Goal: Task Accomplishment & Management: Manage account settings

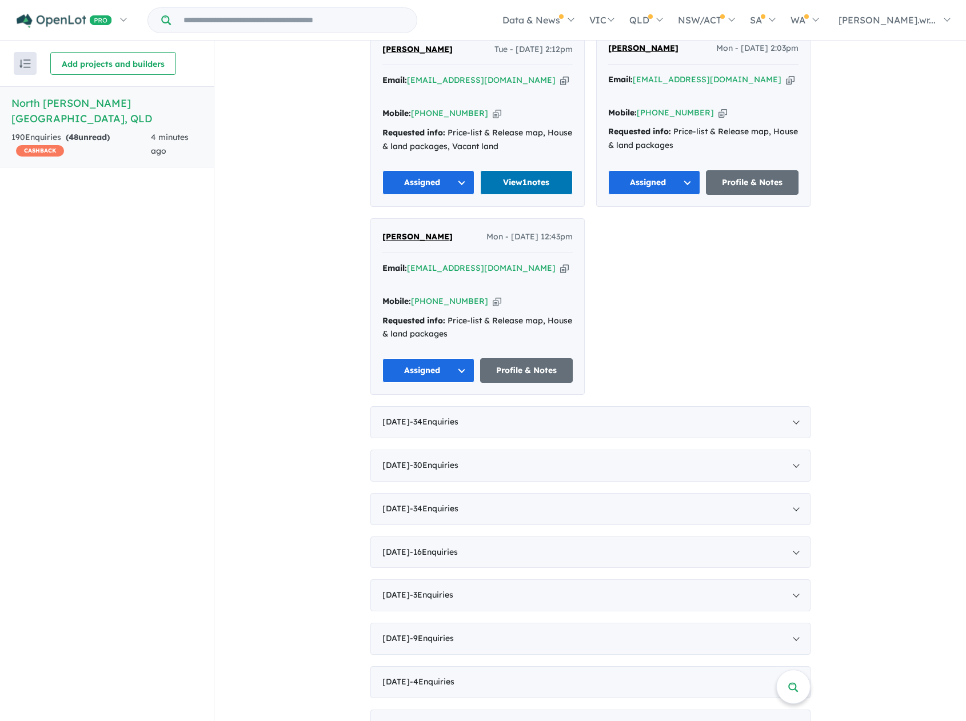
scroll to position [1200, 0]
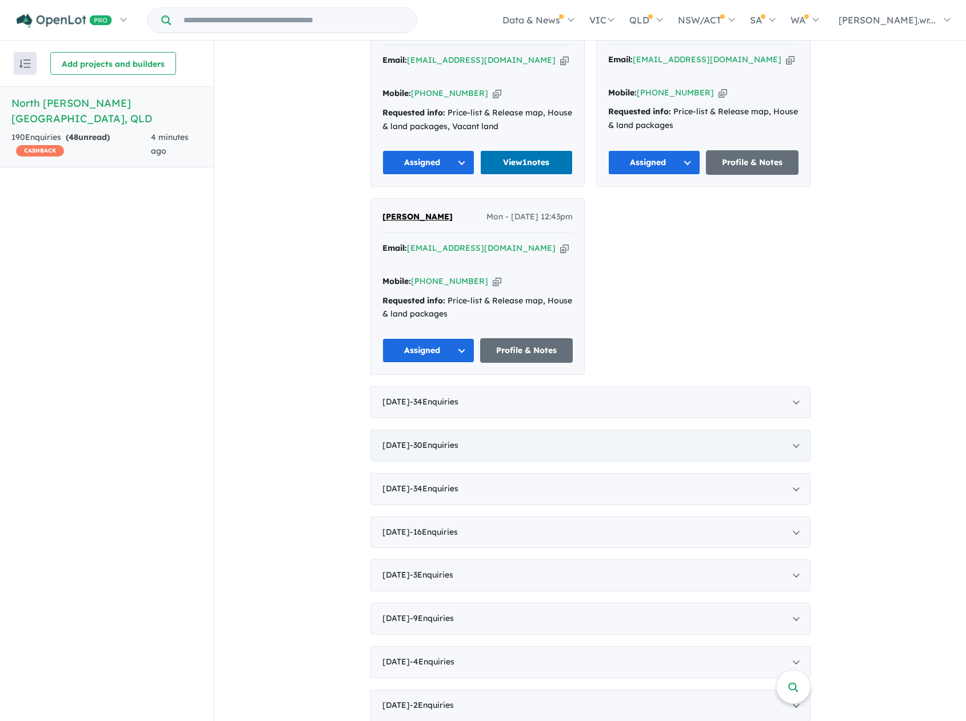
click at [793, 430] on div "July 2025 - 30 Enquir ies ( 0 unread)" at bounding box center [590, 446] width 440 height 32
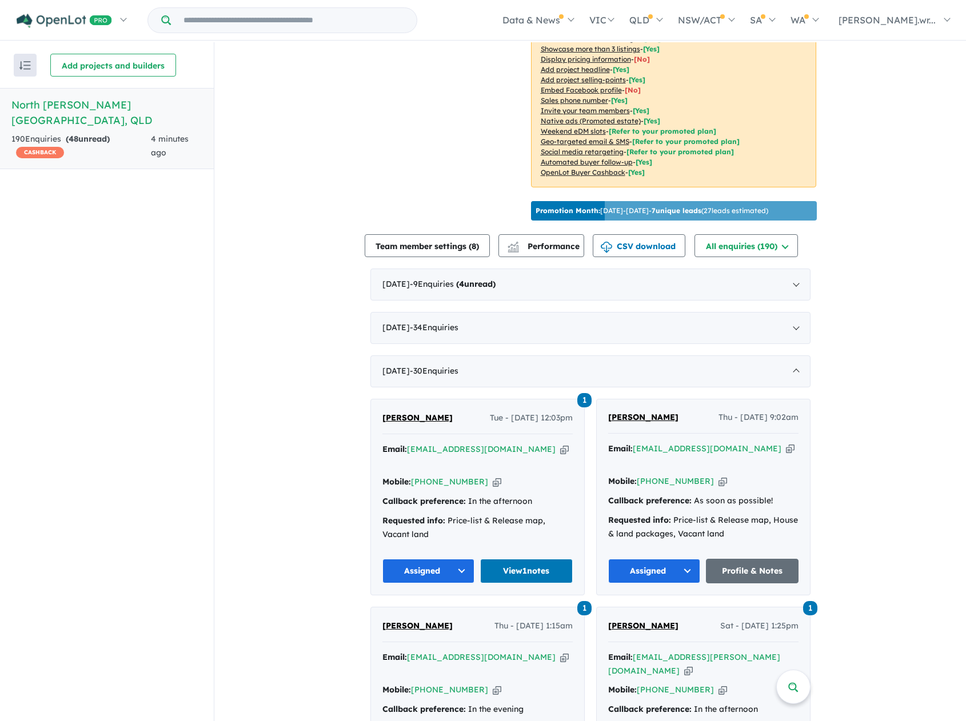
scroll to position [229, 0]
click at [789, 361] on div "July 2025 - 30 Enquir ies ( 0 unread)" at bounding box center [590, 372] width 440 height 32
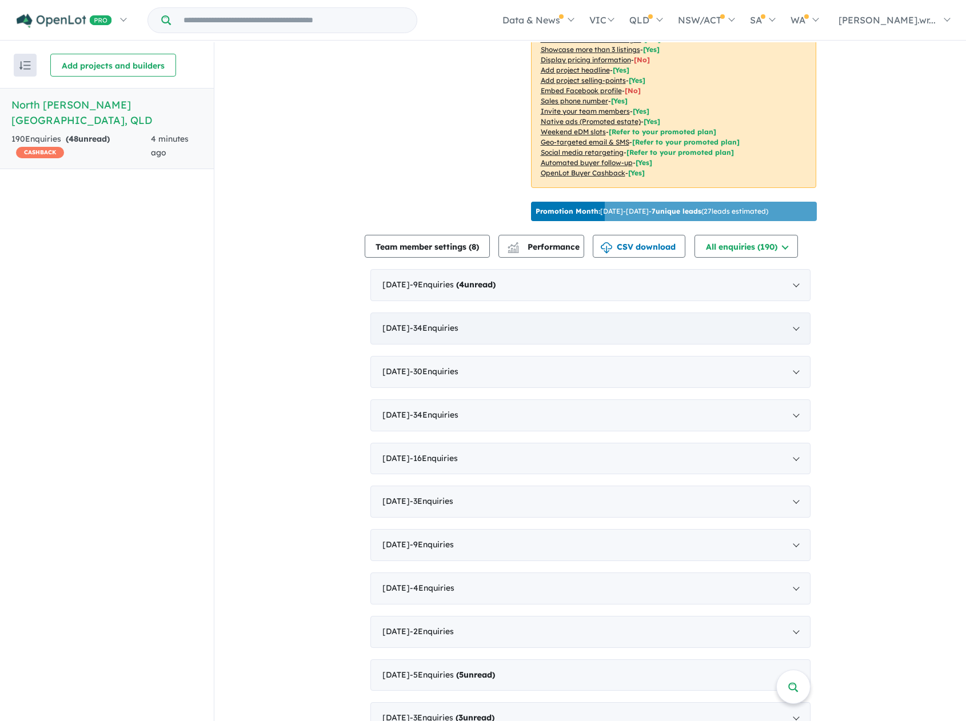
click at [788, 314] on div "August 2025 - 34 Enquir ies ( 0 unread)" at bounding box center [590, 329] width 440 height 32
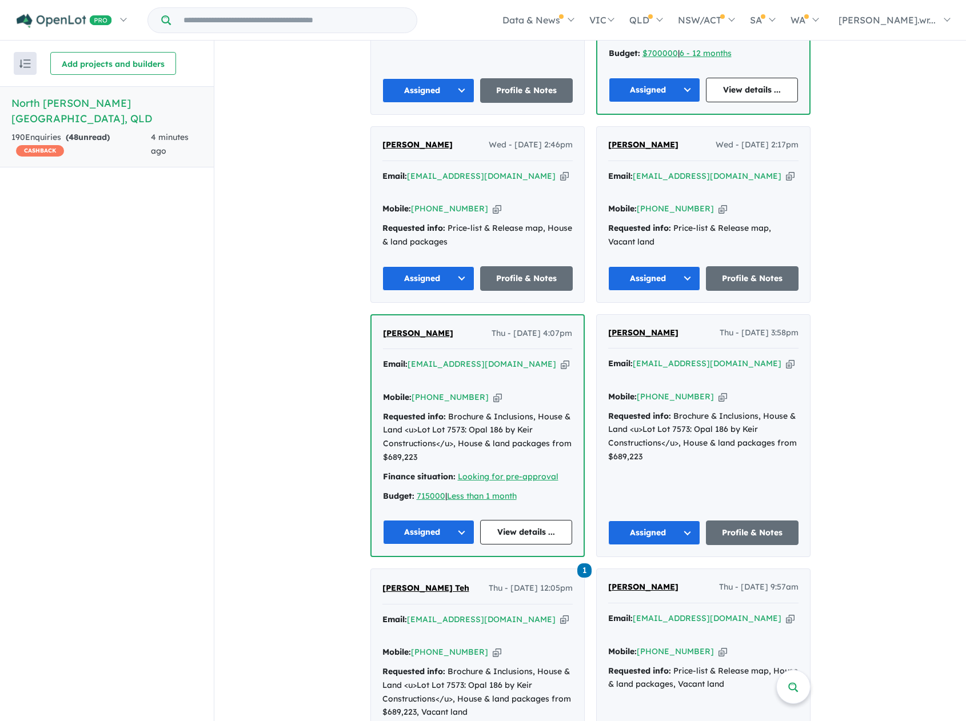
scroll to position [1600, 0]
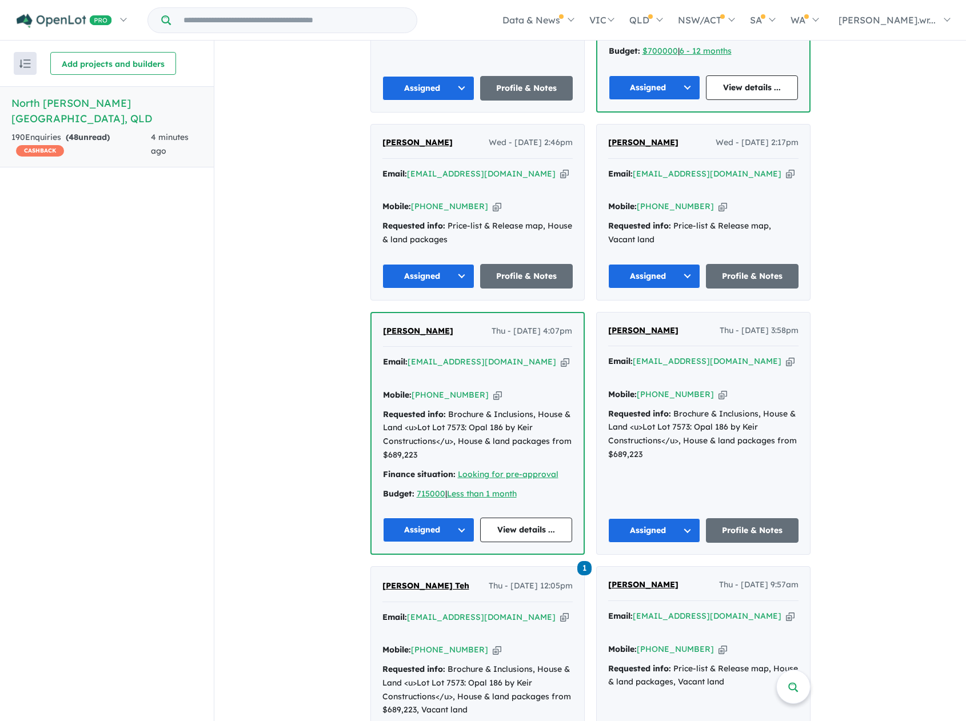
click at [684, 518] on button "Assigned" at bounding box center [654, 530] width 93 height 25
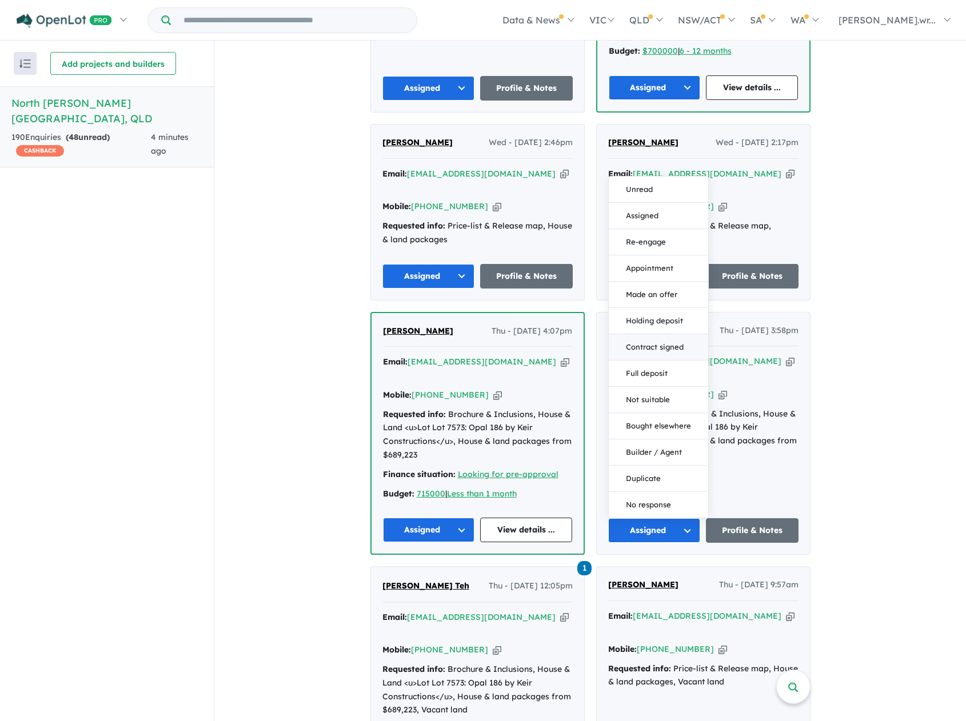
click at [631, 334] on button "Contract signed" at bounding box center [658, 347] width 99 height 26
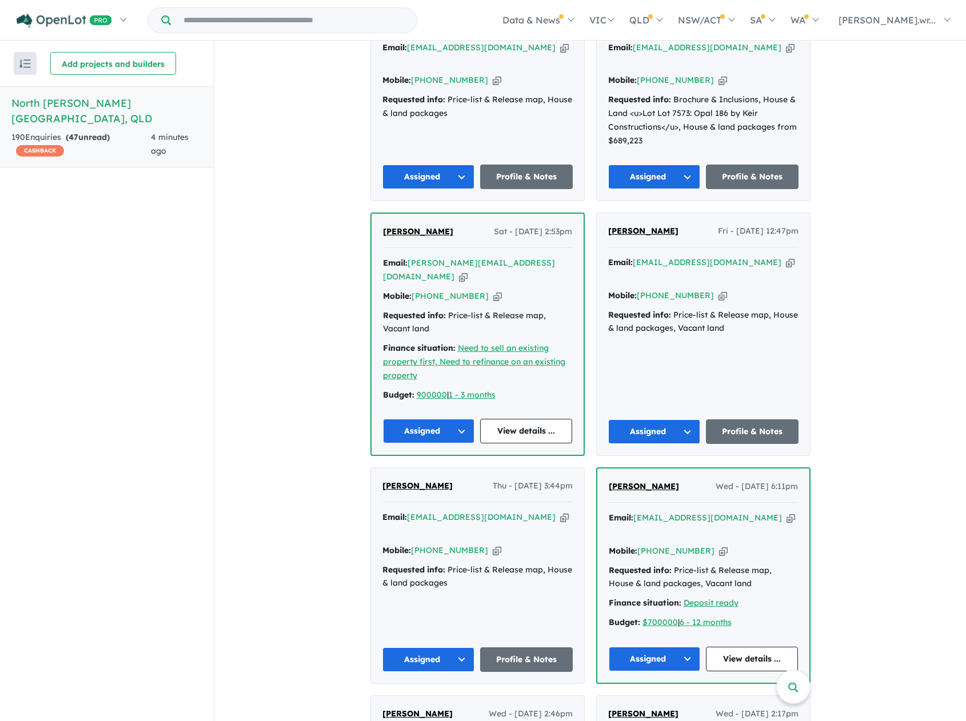
scroll to position [914, 0]
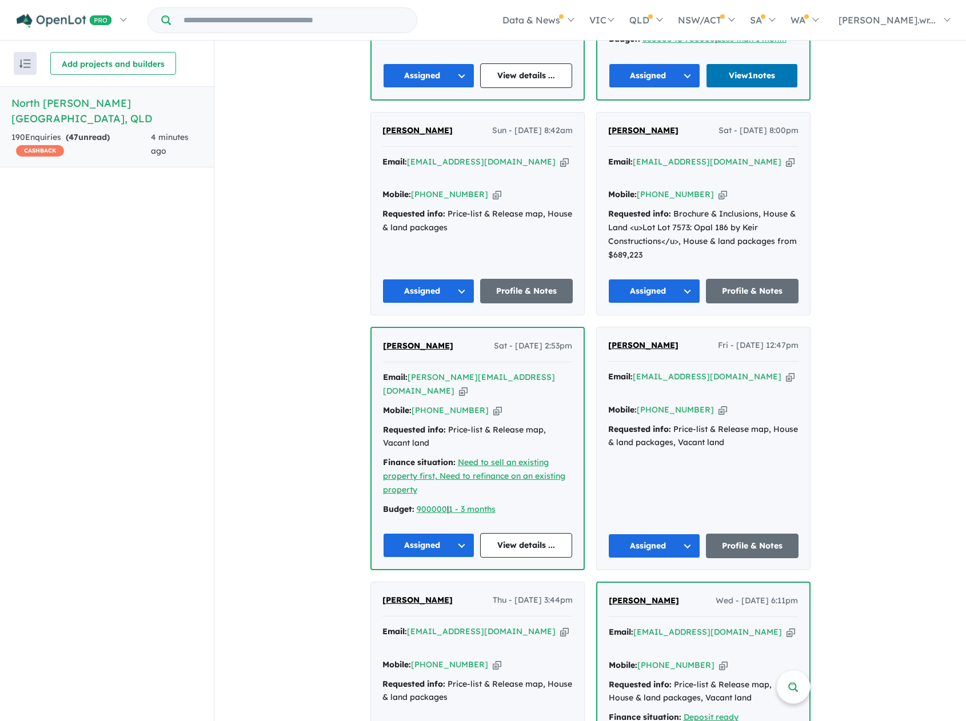
click at [631, 279] on button "Assigned" at bounding box center [654, 291] width 93 height 25
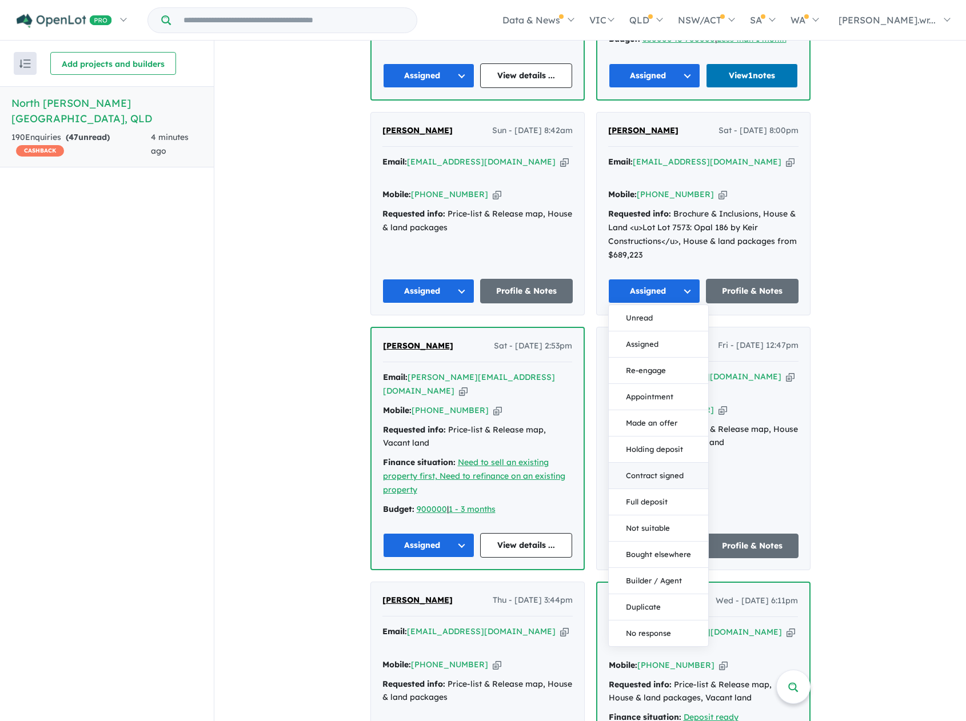
click at [653, 463] on button "Contract signed" at bounding box center [658, 476] width 99 height 26
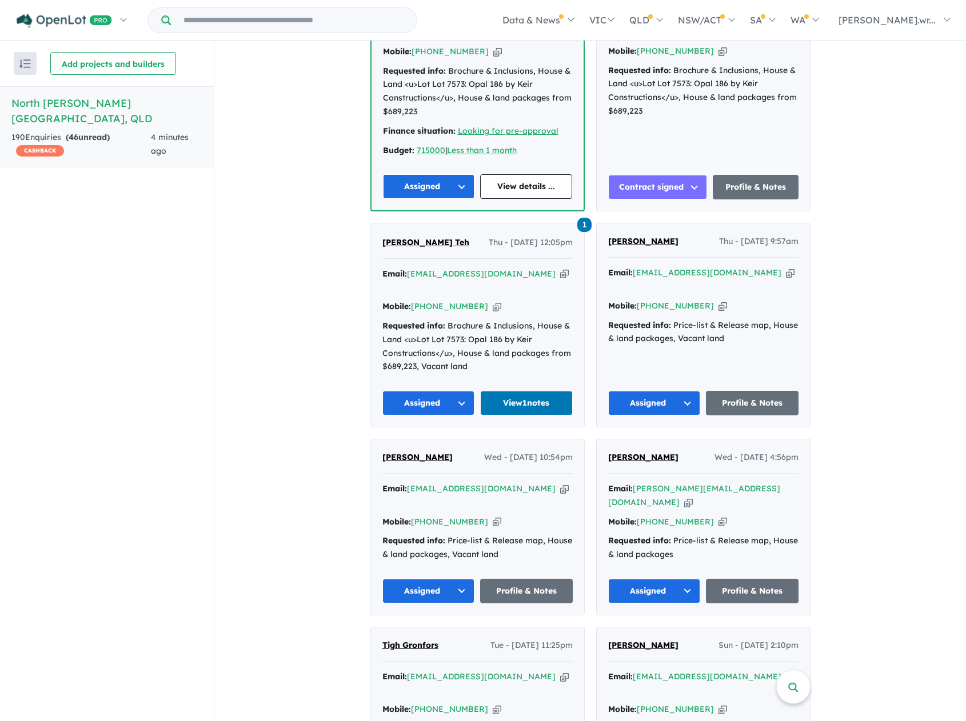
scroll to position [1943, 0]
click at [680, 579] on button "Assigned" at bounding box center [654, 591] width 93 height 25
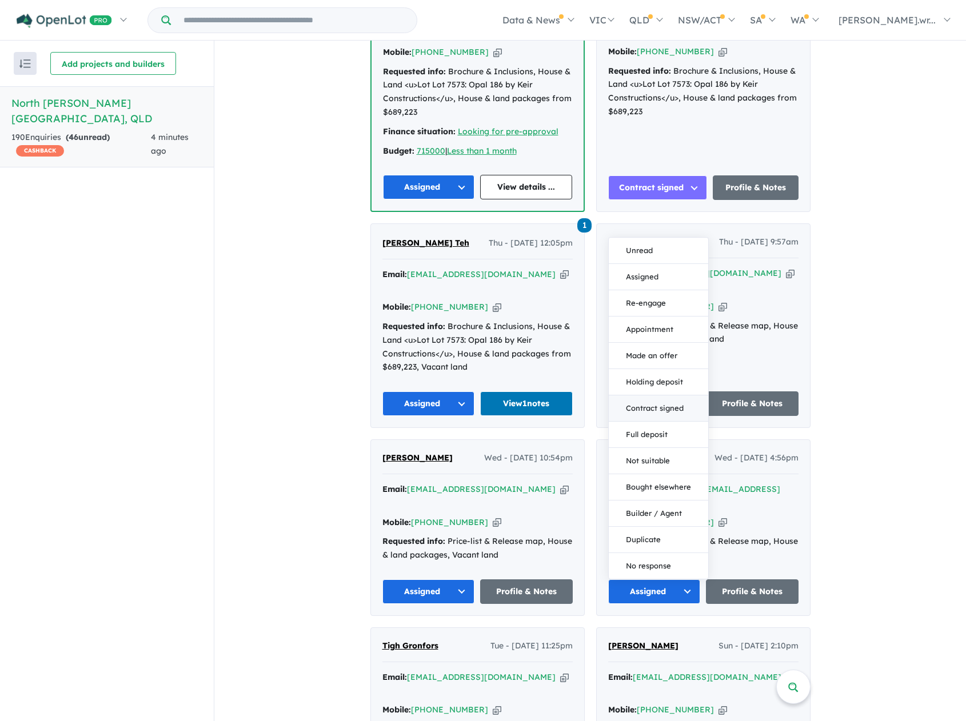
click at [648, 395] on button "Contract signed" at bounding box center [658, 408] width 99 height 26
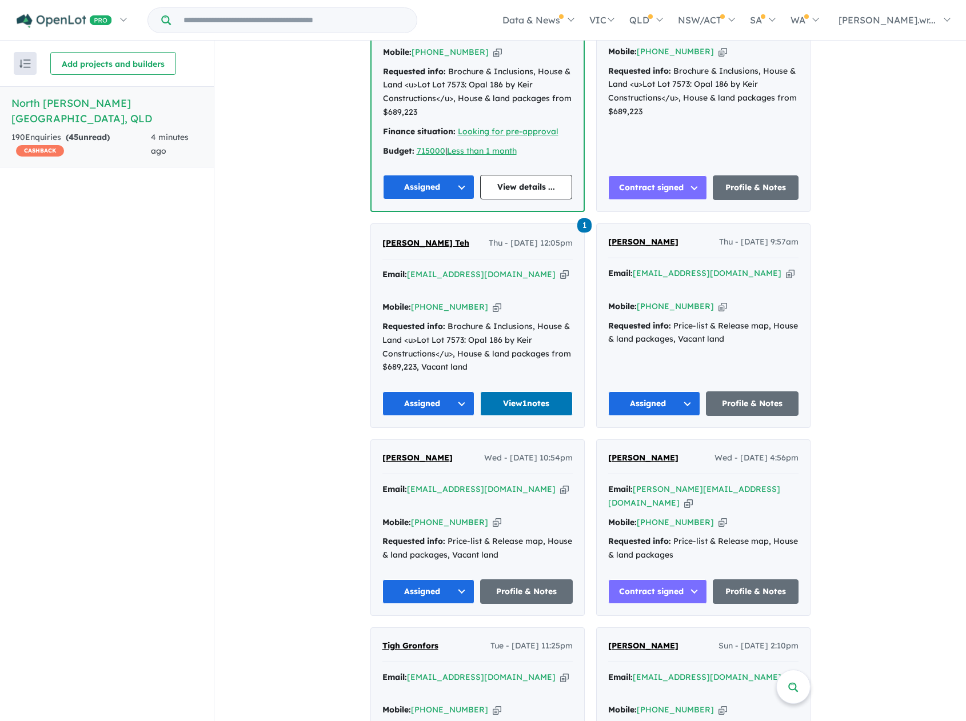
click at [681, 579] on button "Contract signed" at bounding box center [657, 591] width 99 height 25
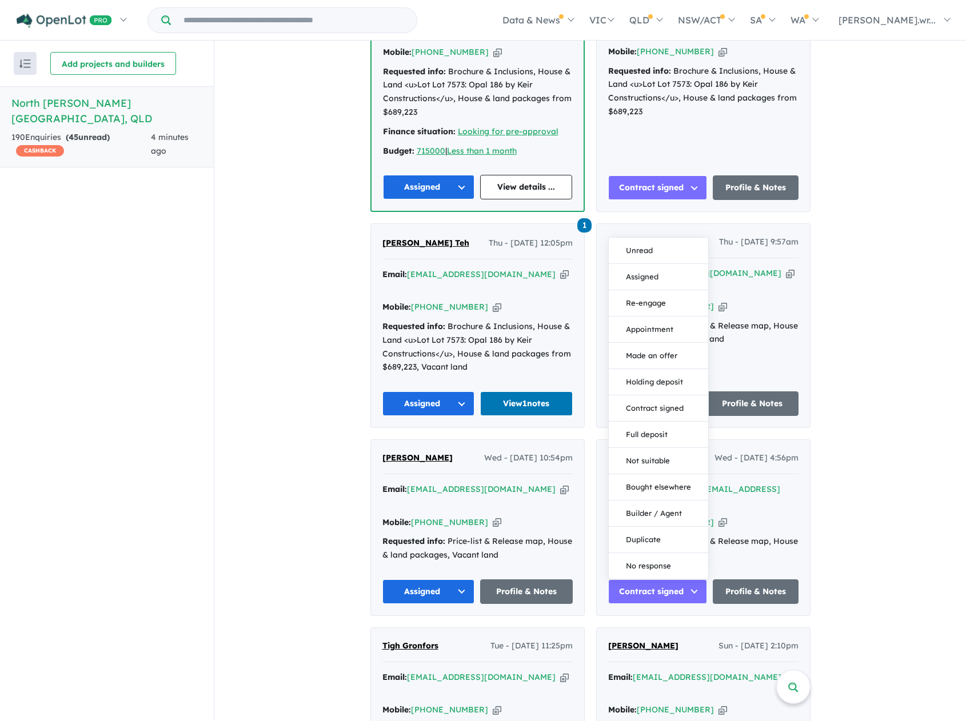
click at [681, 579] on button "Contract signed" at bounding box center [657, 591] width 99 height 25
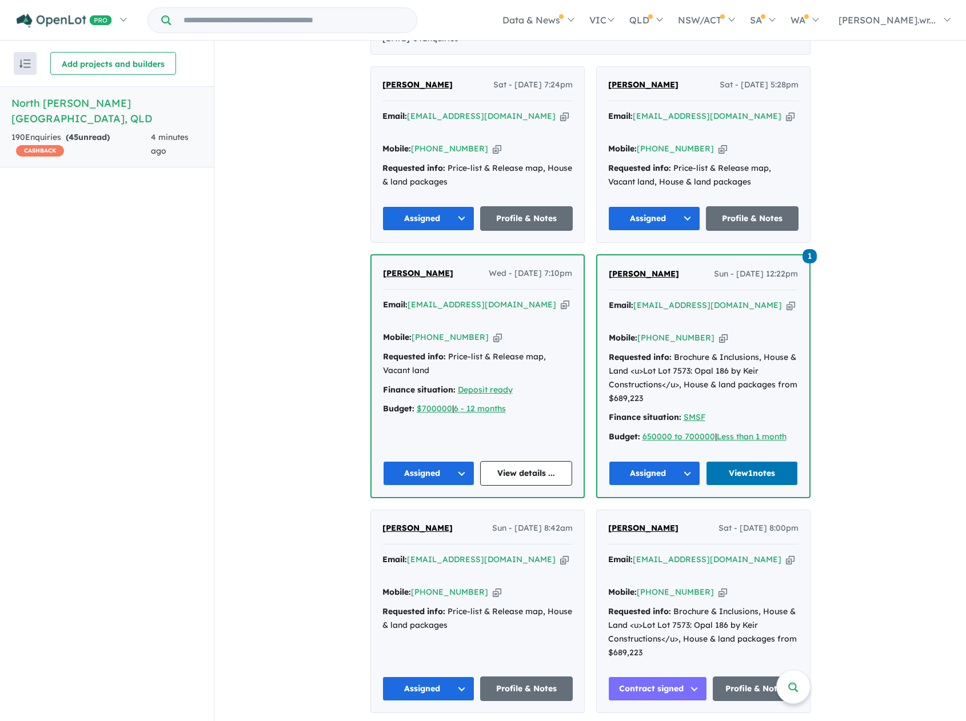
scroll to position [400, 0]
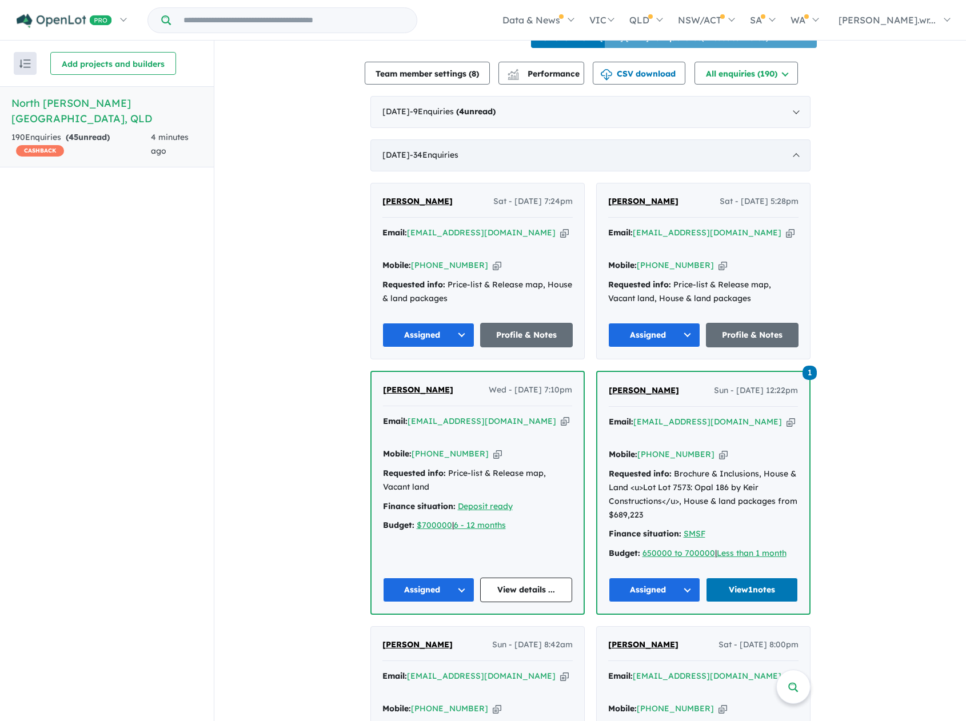
click at [792, 140] on div "August 2025 - 34 Enquir ies ( 0 unread)" at bounding box center [590, 155] width 440 height 32
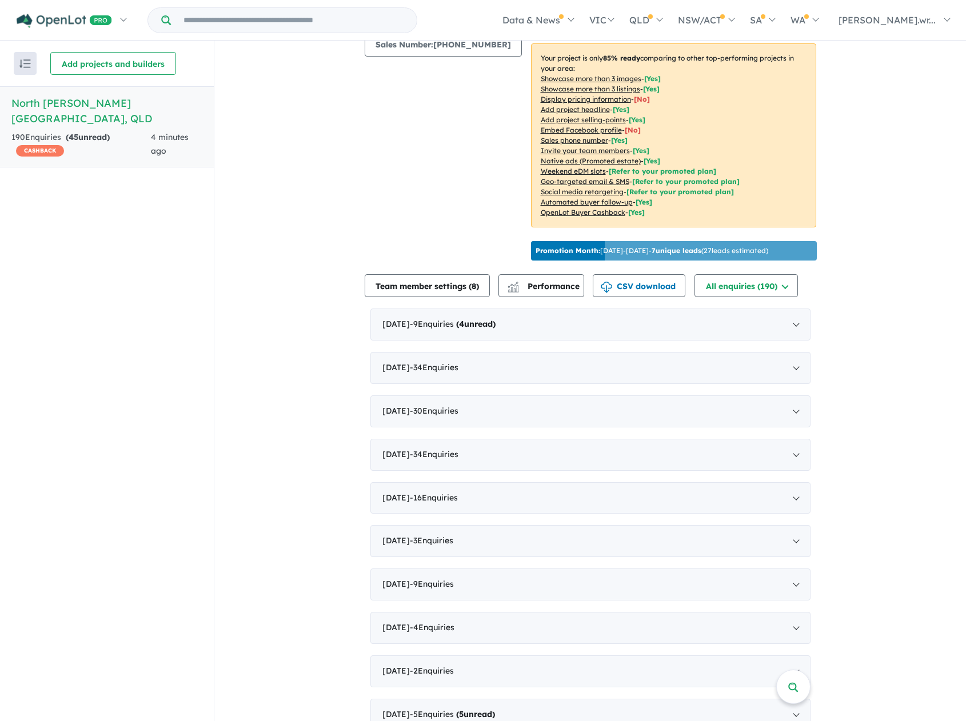
scroll to position [171, 0]
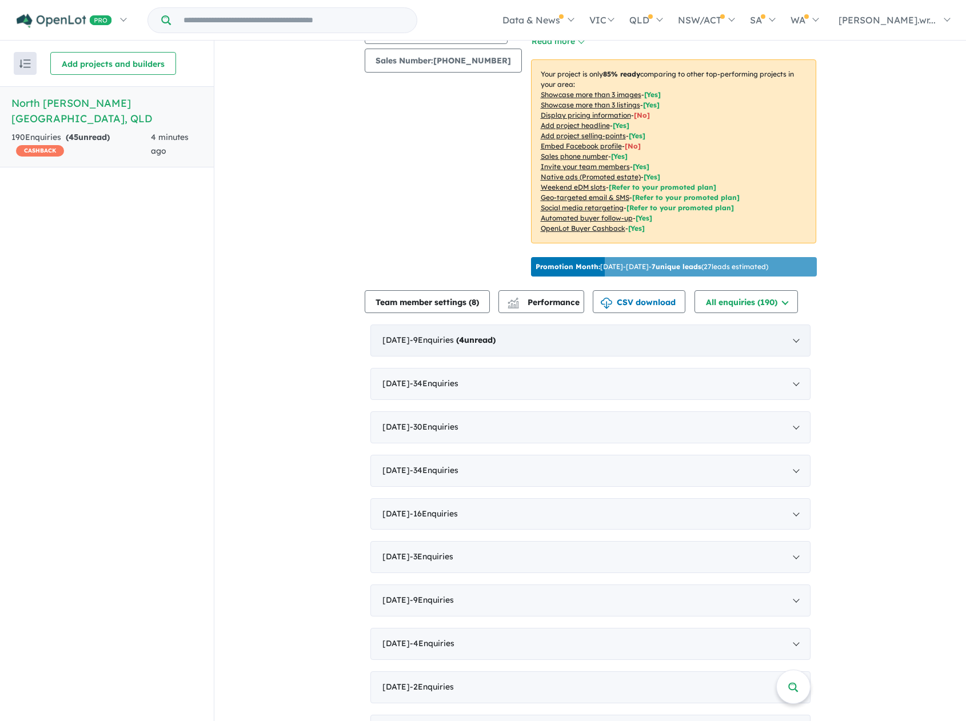
click at [793, 325] on div "September 2025 - 9 Enquir ies ( 4 unread)" at bounding box center [590, 341] width 440 height 32
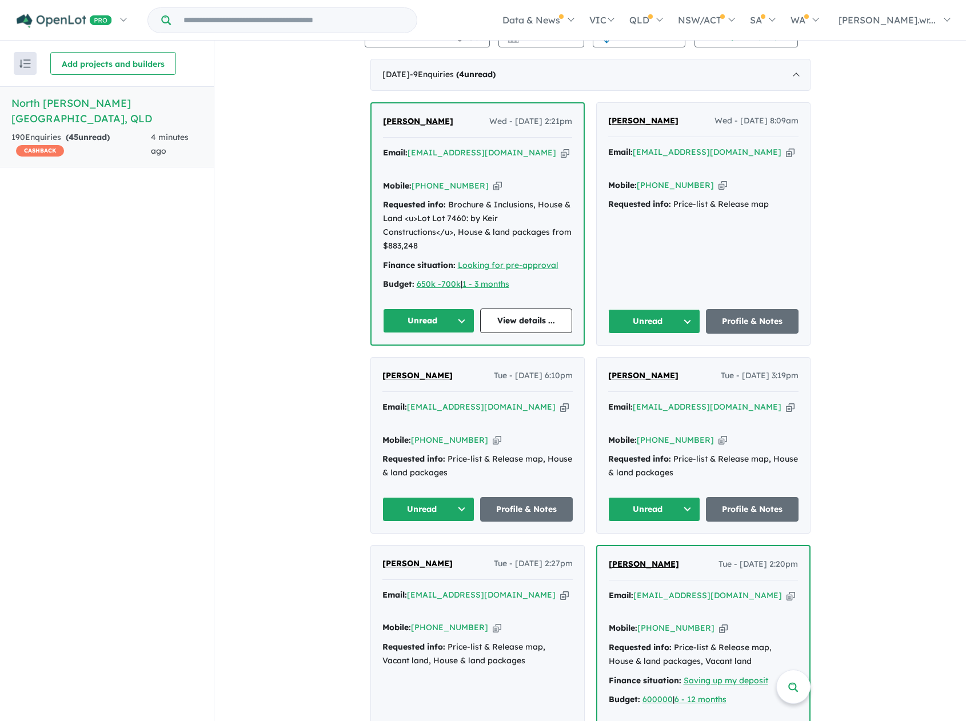
scroll to position [571, 0]
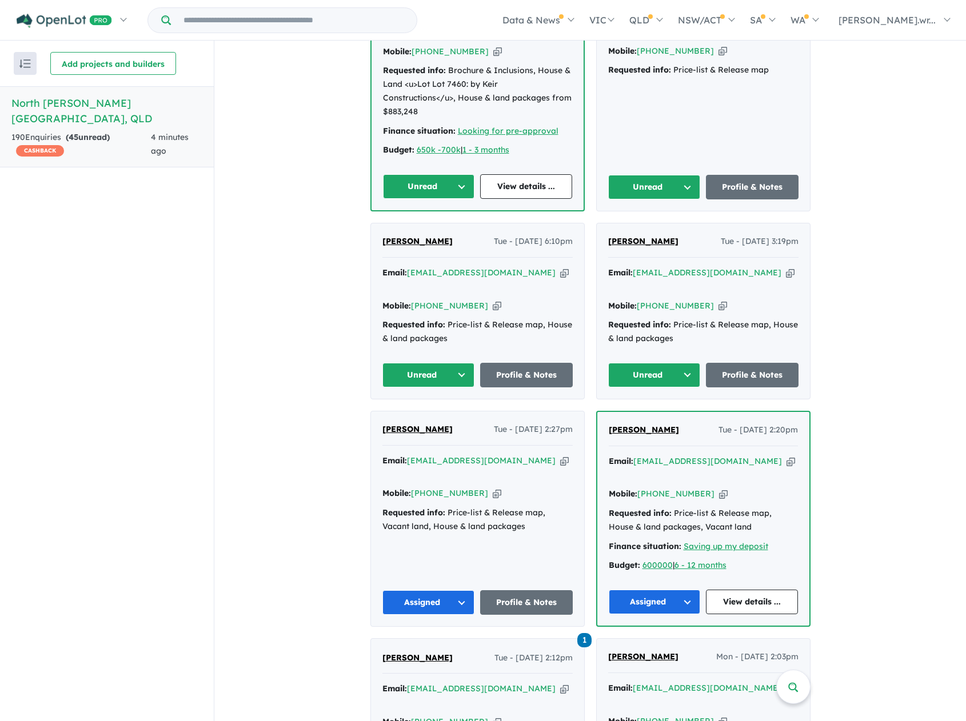
click at [684, 363] on button "Unread" at bounding box center [654, 375] width 93 height 25
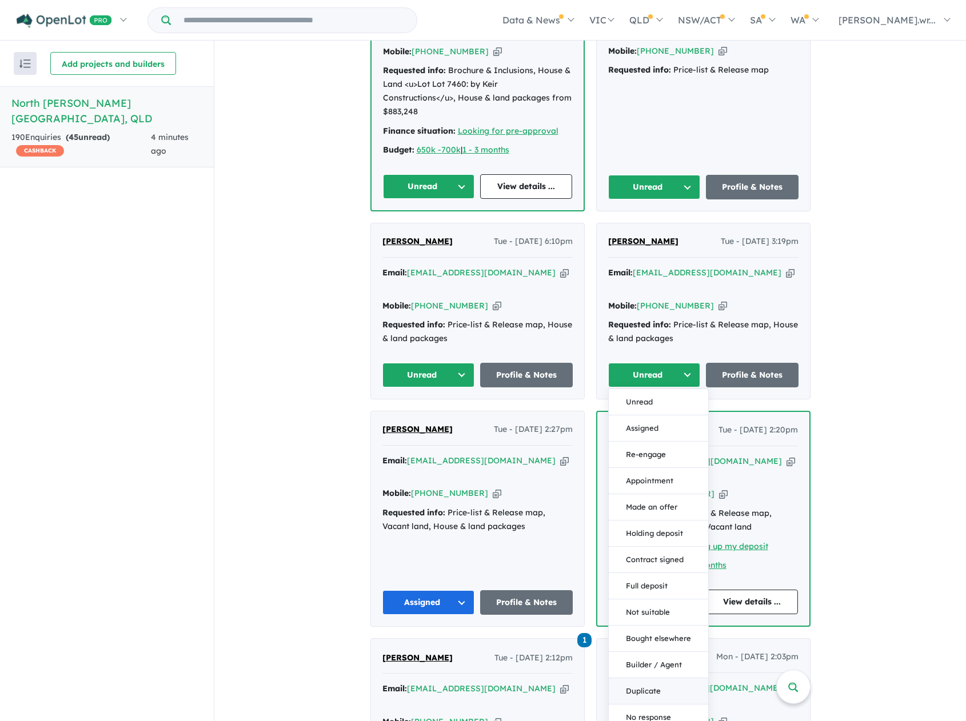
click at [667, 678] on button "Duplicate" at bounding box center [658, 691] width 99 height 26
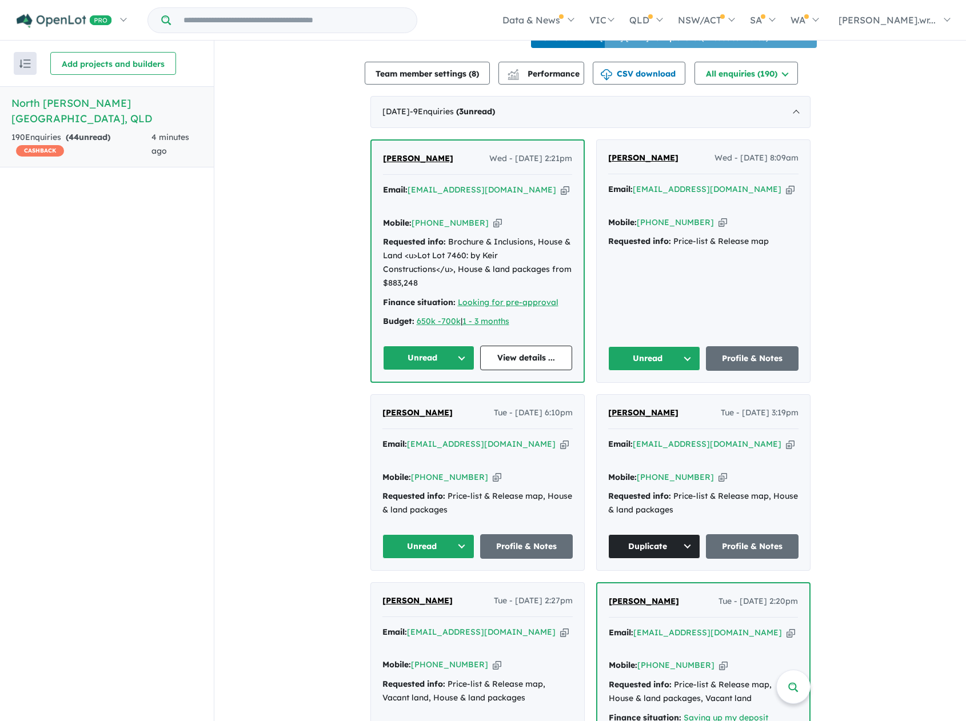
scroll to position [457, 0]
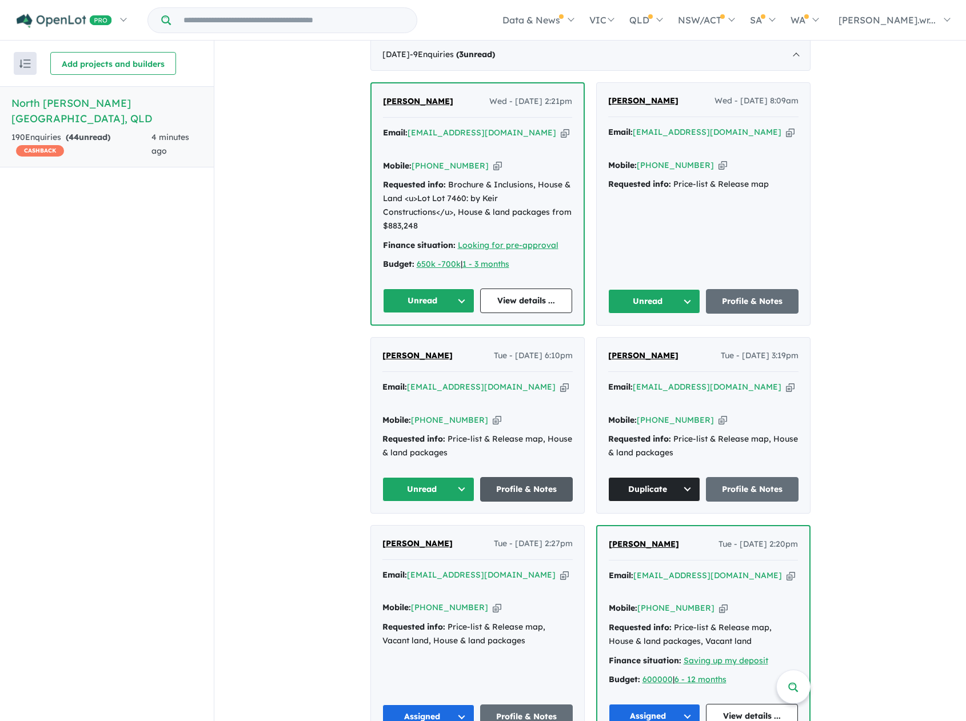
click at [505, 477] on link "Profile & Notes" at bounding box center [526, 489] width 93 height 25
click at [452, 477] on button "Unread" at bounding box center [428, 489] width 93 height 25
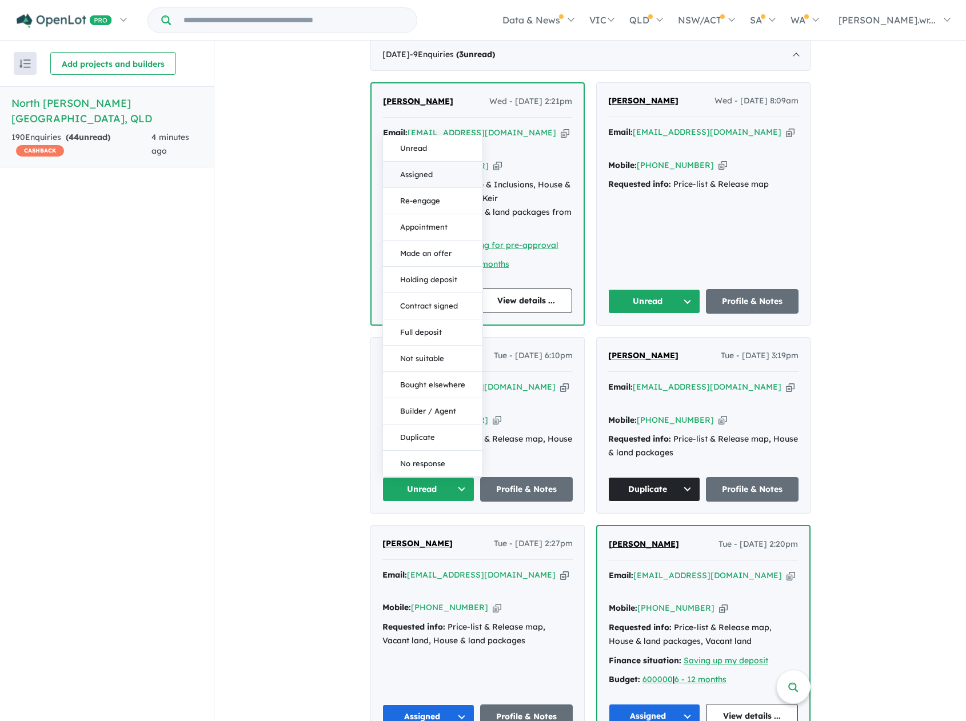
click at [423, 162] on button "Assigned" at bounding box center [432, 175] width 99 height 26
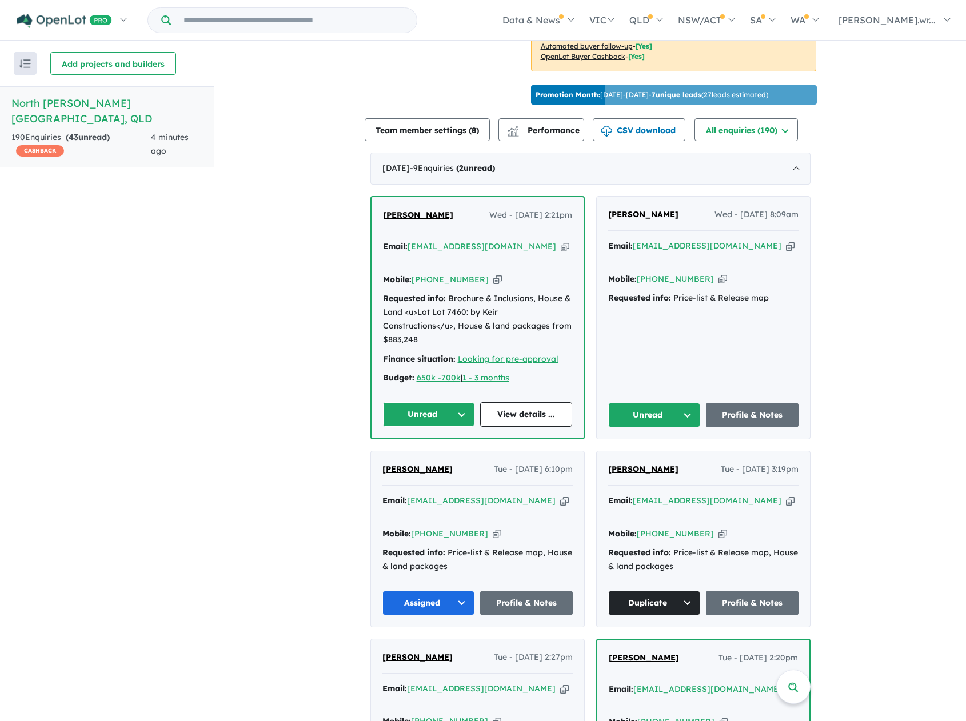
scroll to position [343, 0]
click at [730, 403] on link "Profile & Notes" at bounding box center [752, 415] width 93 height 25
click at [682, 403] on button "Unread" at bounding box center [654, 415] width 93 height 25
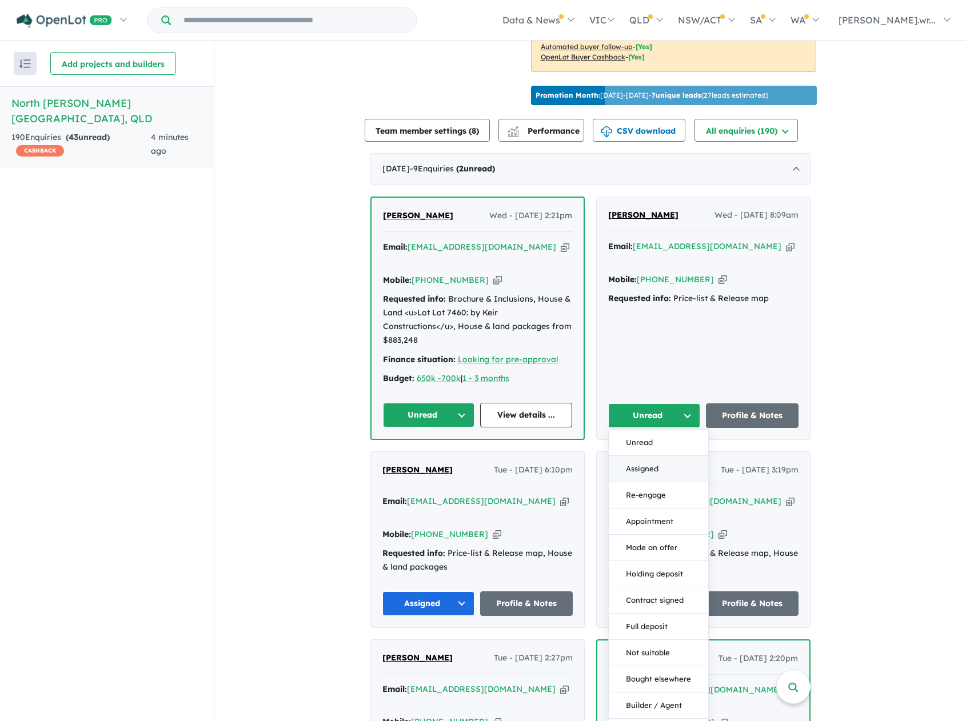
click at [639, 456] on button "Assigned" at bounding box center [658, 469] width 99 height 26
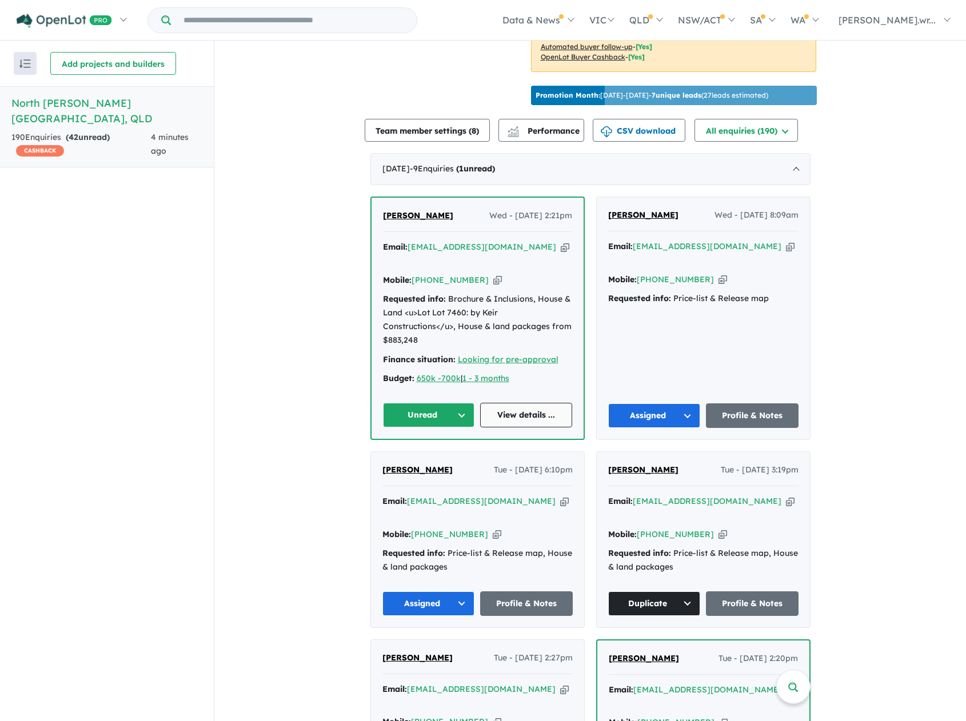
click at [515, 403] on link "View details ..." at bounding box center [526, 415] width 92 height 25
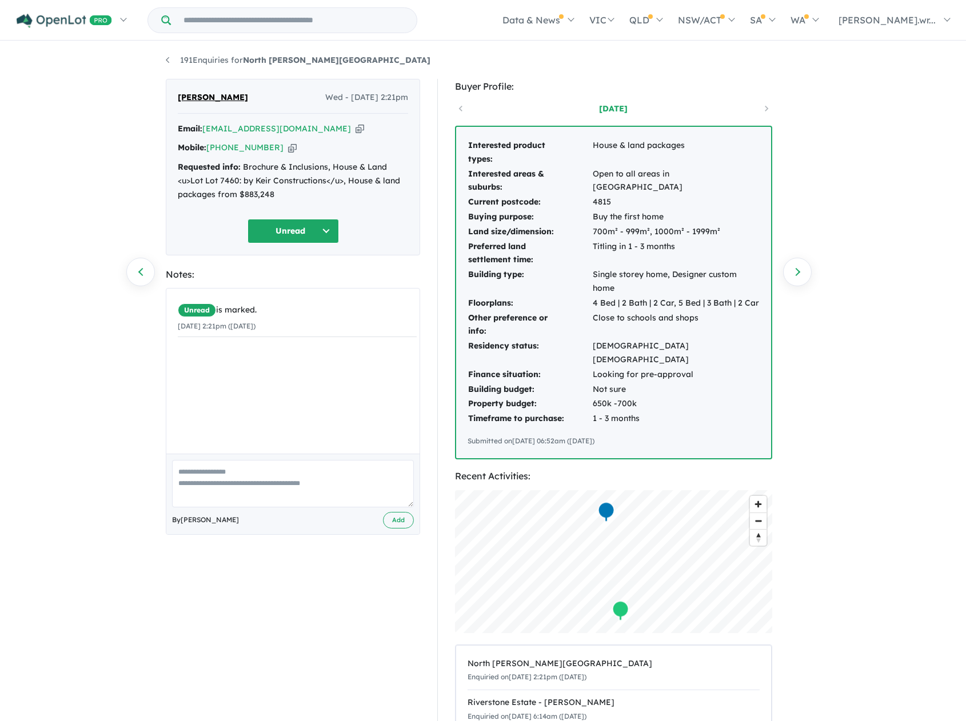
click at [300, 238] on button "Unread" at bounding box center [292, 231] width 91 height 25
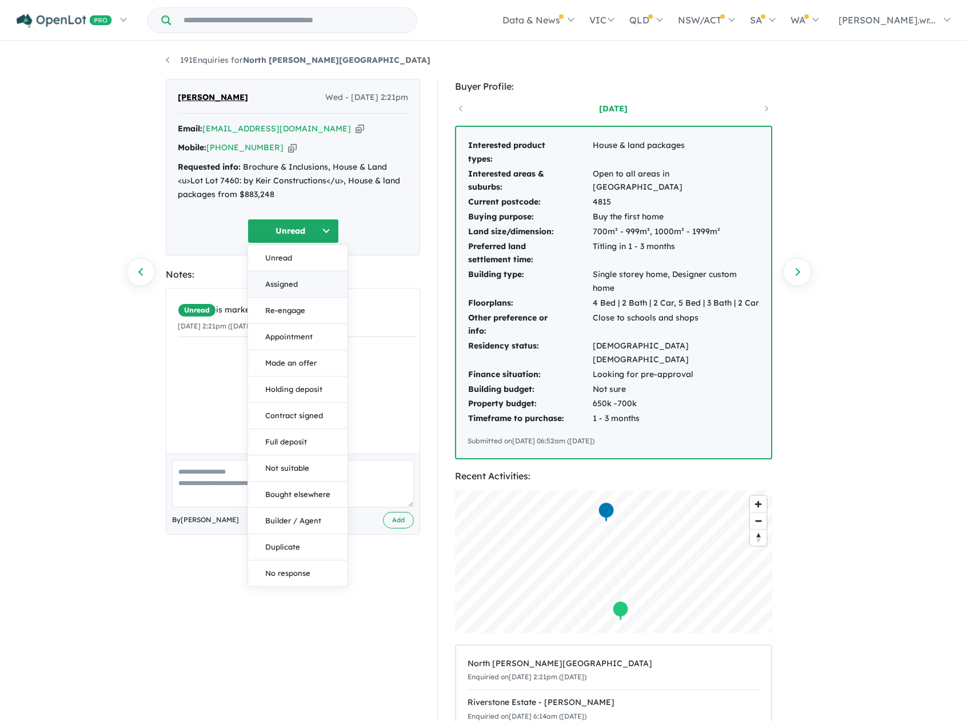
click at [291, 281] on button "Assigned" at bounding box center [297, 284] width 99 height 26
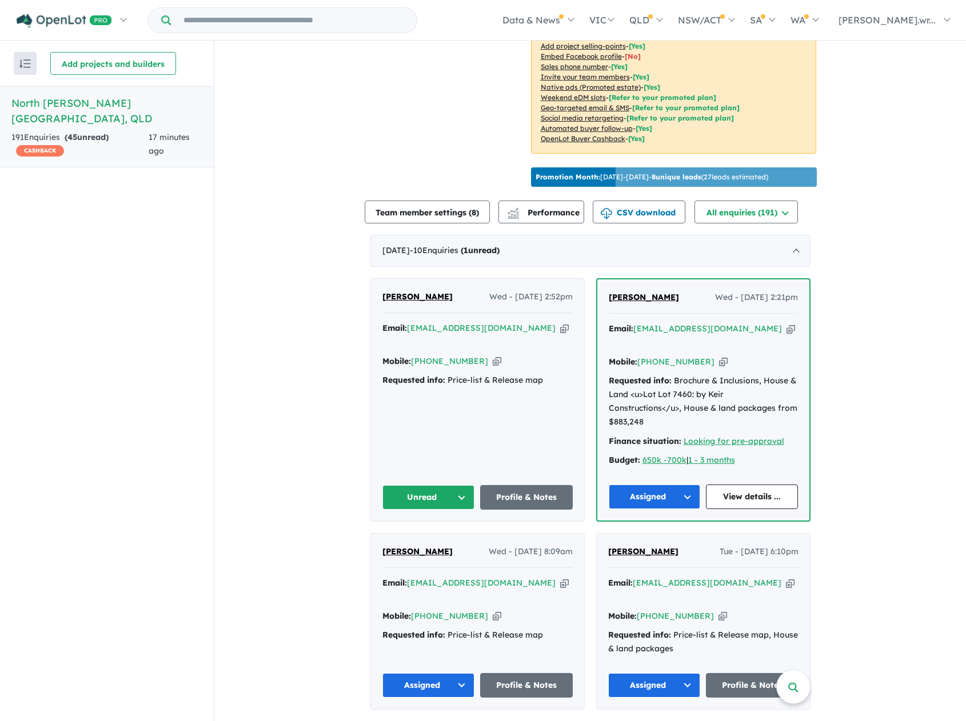
scroll to position [286, 0]
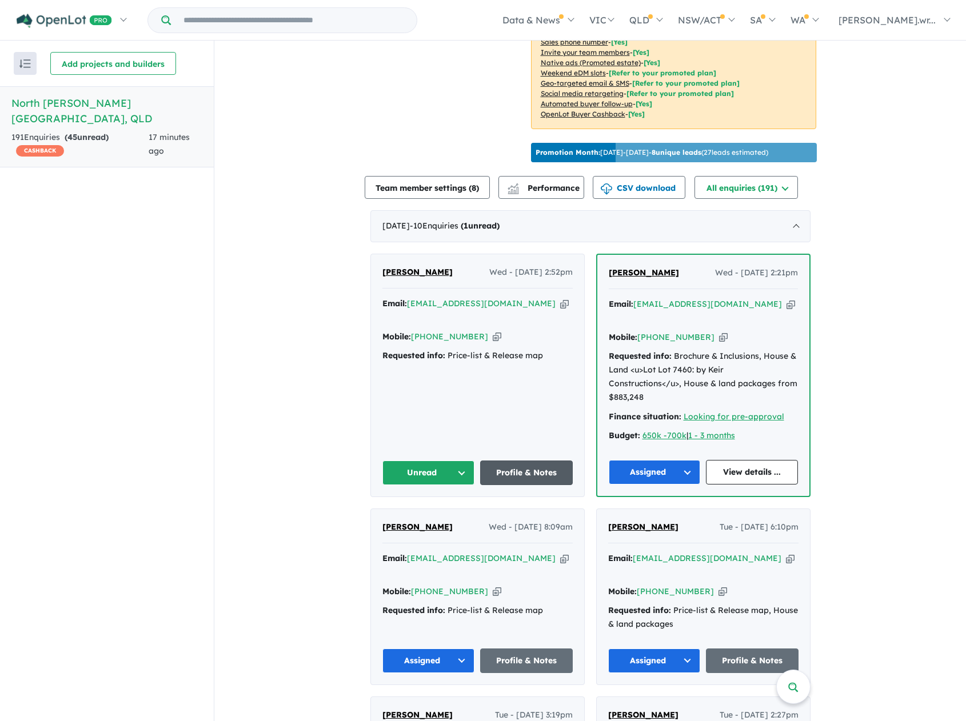
click at [538, 461] on link "Profile & Notes" at bounding box center [526, 473] width 93 height 25
click at [526, 461] on link "Profile & Notes" at bounding box center [526, 473] width 93 height 25
click at [430, 461] on button "Unread" at bounding box center [428, 473] width 93 height 25
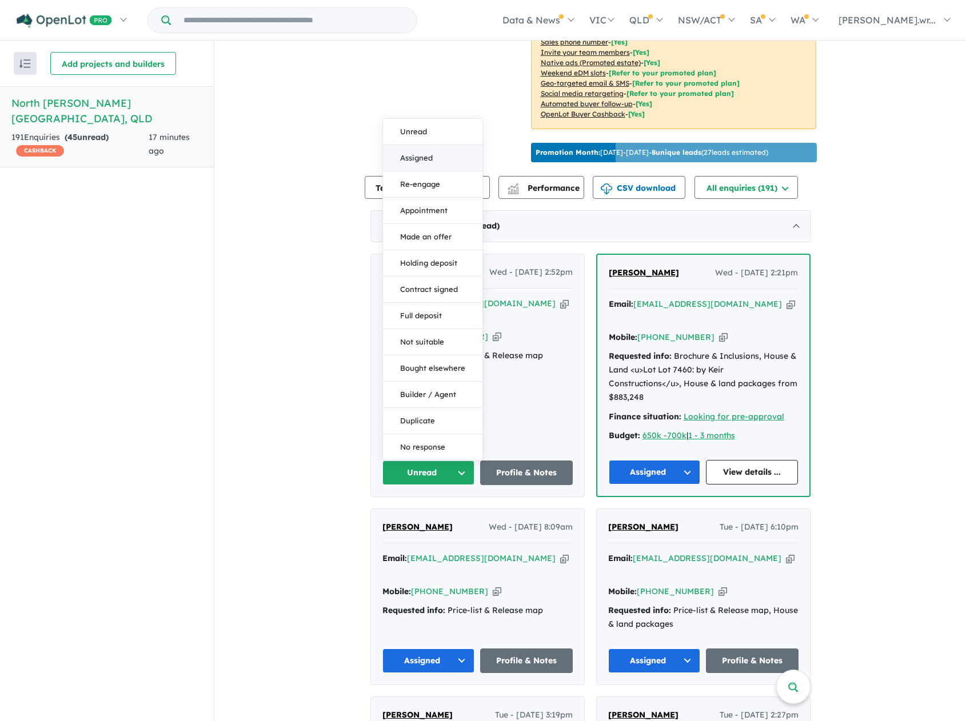
click at [430, 145] on button "Assigned" at bounding box center [432, 158] width 99 height 26
